Goal: Task Accomplishment & Management: Manage account settings

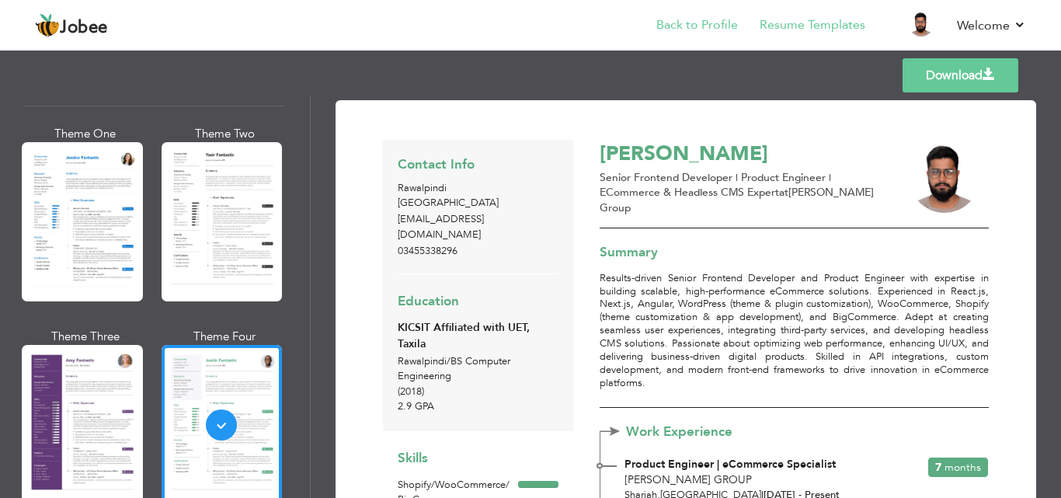
scroll to position [712, 0]
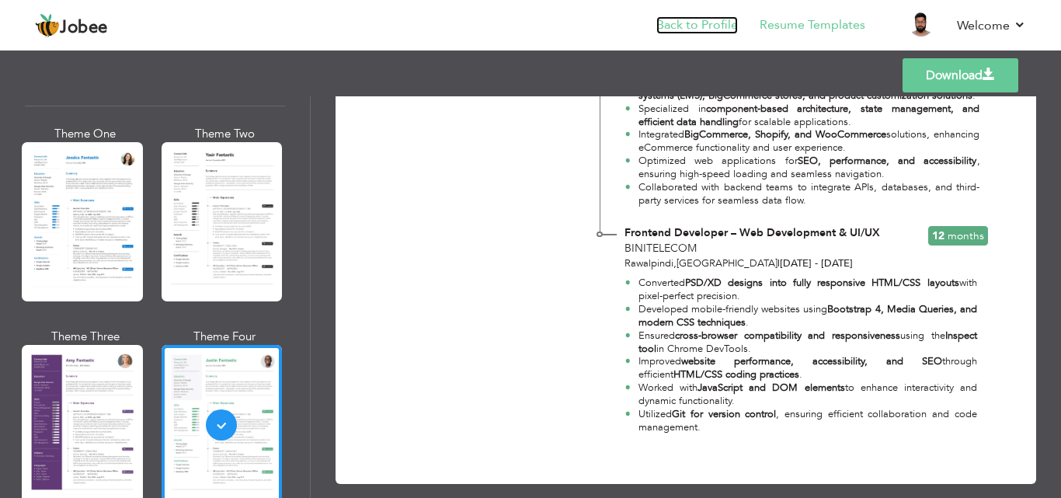
click at [724, 28] on link "Back to Profile" at bounding box center [697, 25] width 82 height 18
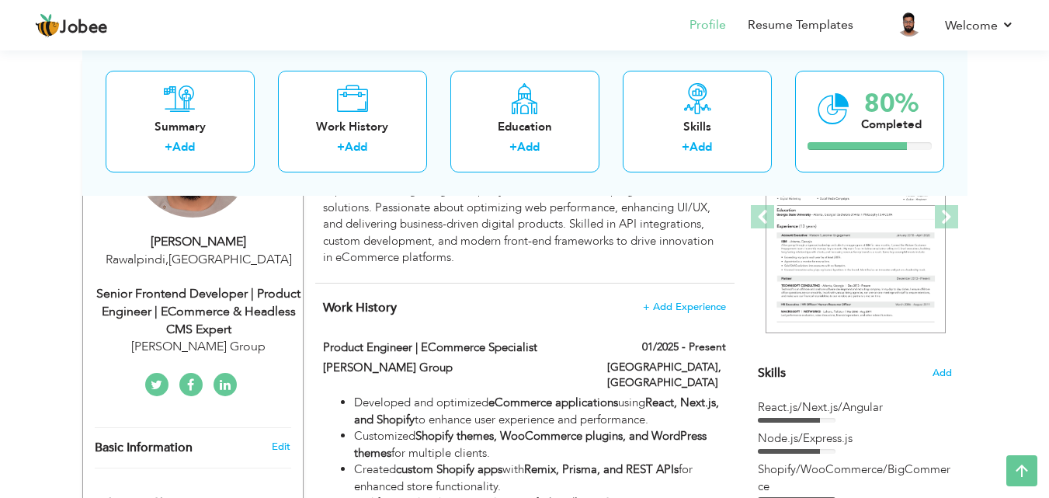
click at [211, 241] on div "[PERSON_NAME]" at bounding box center [199, 242] width 208 height 18
type input "[PERSON_NAME]"
type input "03455338296"
select select "number:166"
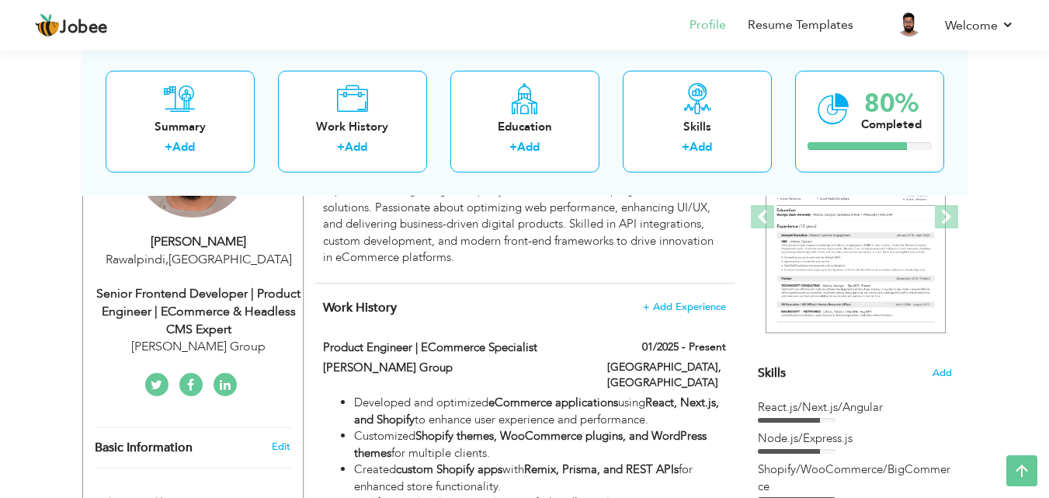
type input "Rawalpindi"
select select "number:7"
type input "[PERSON_NAME] Group"
type input "Senior Frontend Developer | Product Engineer | eCommerce & Headless CMS Expert"
type input "[URL][DOMAIN_NAME][PERSON_NAME]"
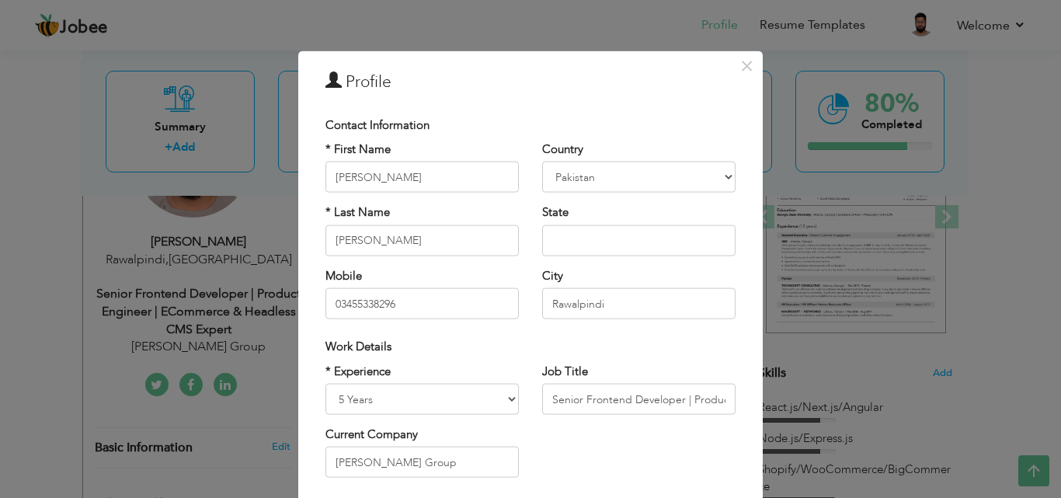
click at [809, 158] on div "× Profile Contact Information * First Name [PERSON_NAME] * Last Name [PERSON_NA…" at bounding box center [530, 249] width 1061 height 498
